Goal: Information Seeking & Learning: Find specific fact

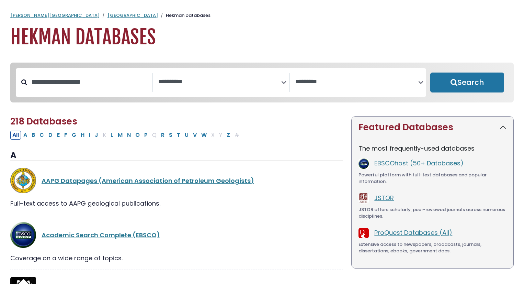
select select "Database Subject Filter"
select select "Database Vendors Filter"
click at [107, 16] on link "[GEOGRAPHIC_DATA]" at bounding box center [132, 15] width 50 height 7
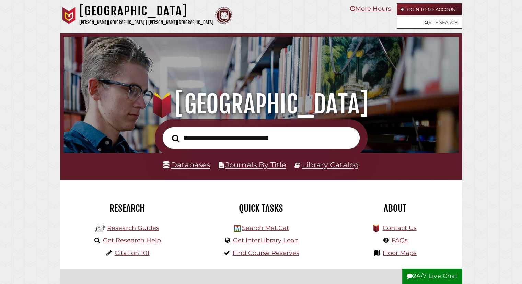
scroll to position [130, 391]
click at [203, 135] on input "text" at bounding box center [261, 138] width 198 height 22
type input "**********"
click at [169, 132] on button "Search" at bounding box center [176, 138] width 15 height 12
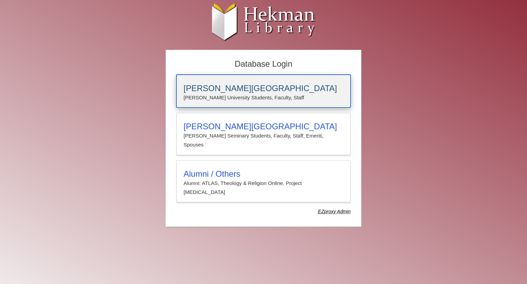
click at [220, 100] on p "[PERSON_NAME] University Students, Faculty, Staff" at bounding box center [264, 97] width 160 height 9
